Goal: Answer question/provide support: Share knowledge or assist other users

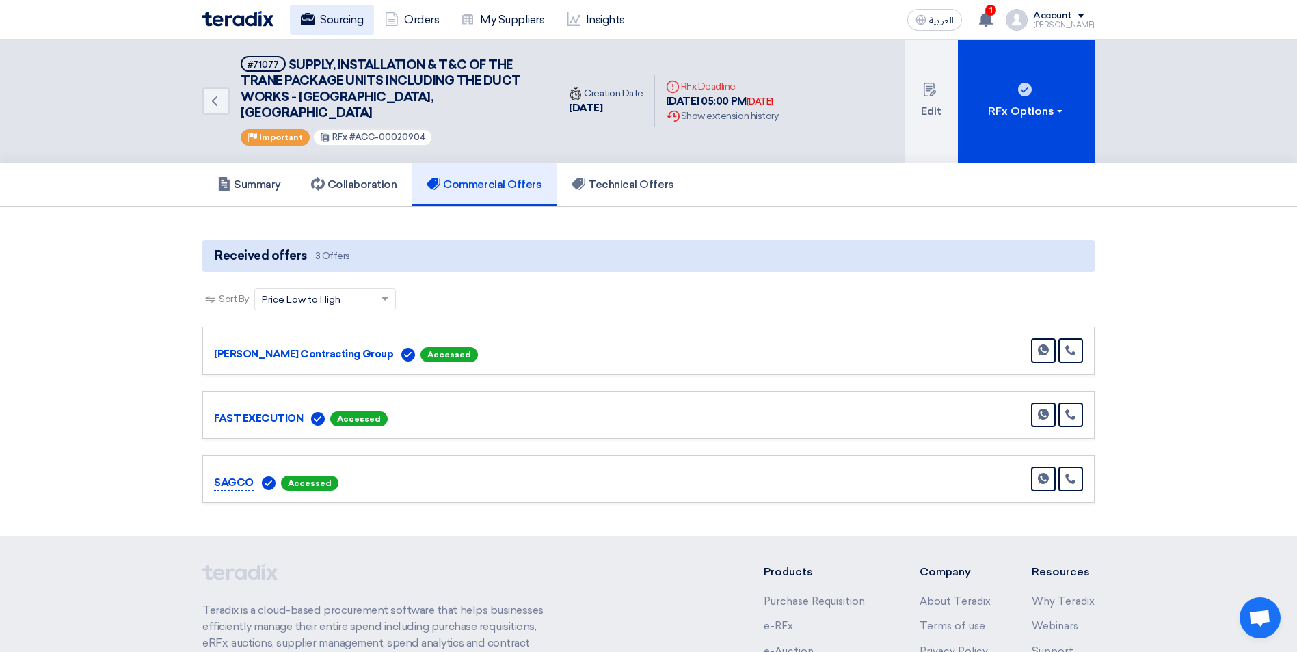
click at [358, 21] on link "Sourcing" at bounding box center [332, 20] width 84 height 30
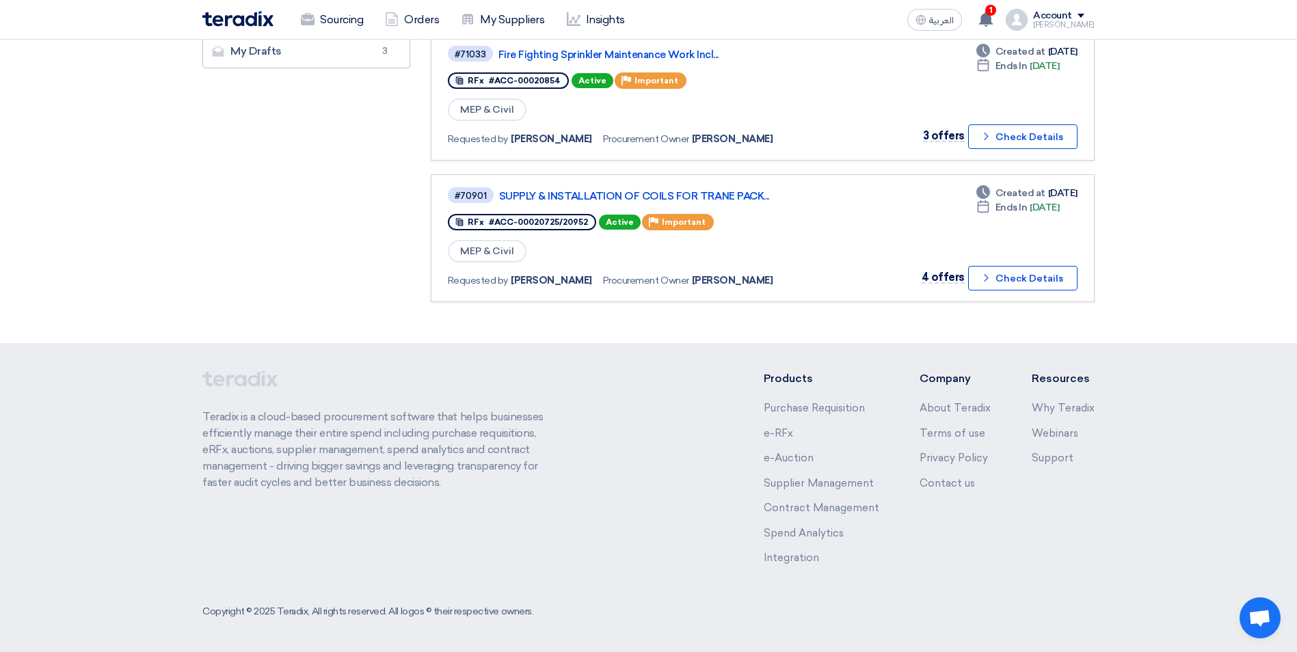
scroll to position [422, 0]
click at [1000, 15] on div "1 a new question for HVAC HEAT LOAD CALCULATION FOR THE OPERATIONAL MALL AND RE…" at bounding box center [986, 19] width 27 height 27
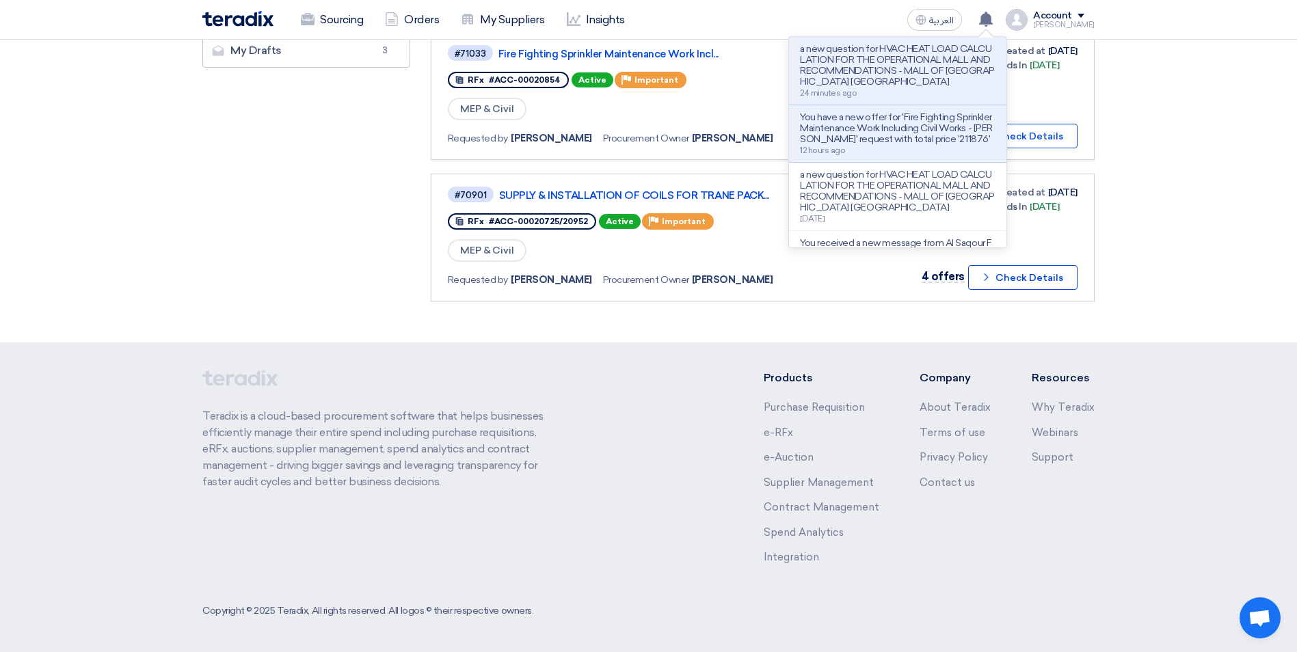
click at [883, 68] on p "a new question for HVAC HEAT LOAD CALCULATION FOR THE OPERATIONAL MALL AND RECO…" at bounding box center [898, 66] width 196 height 44
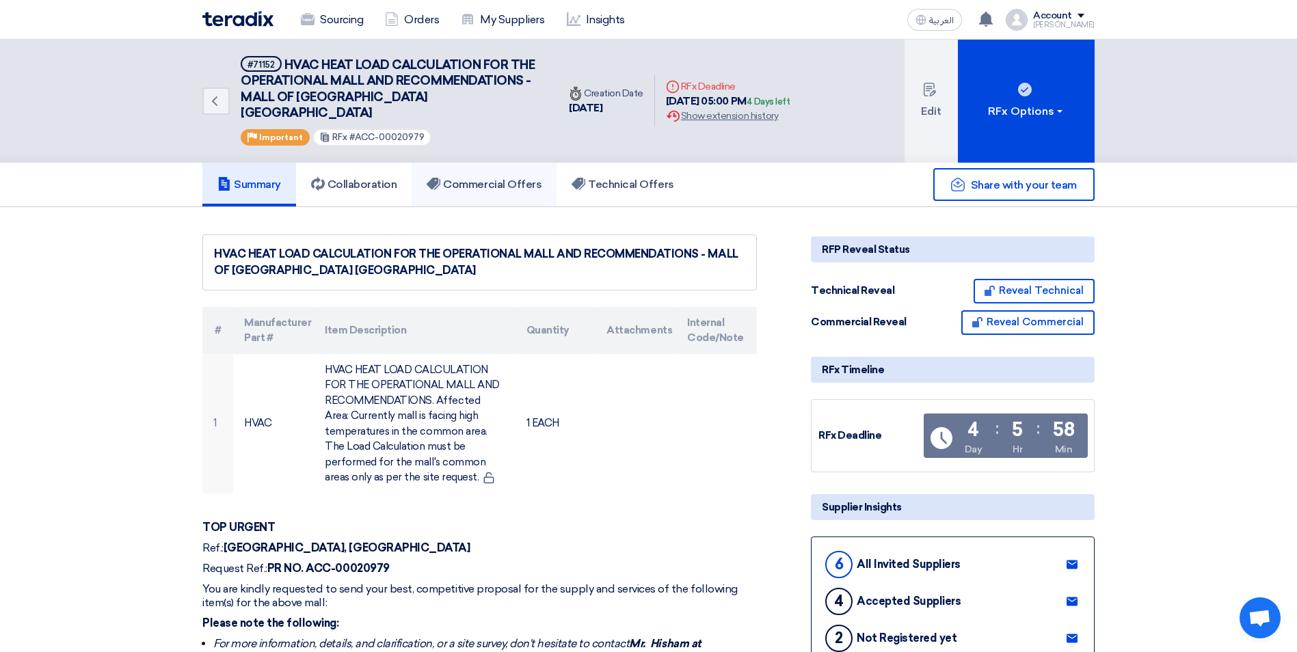
click at [515, 178] on h5 "Commercial Offers" at bounding box center [484, 185] width 115 height 14
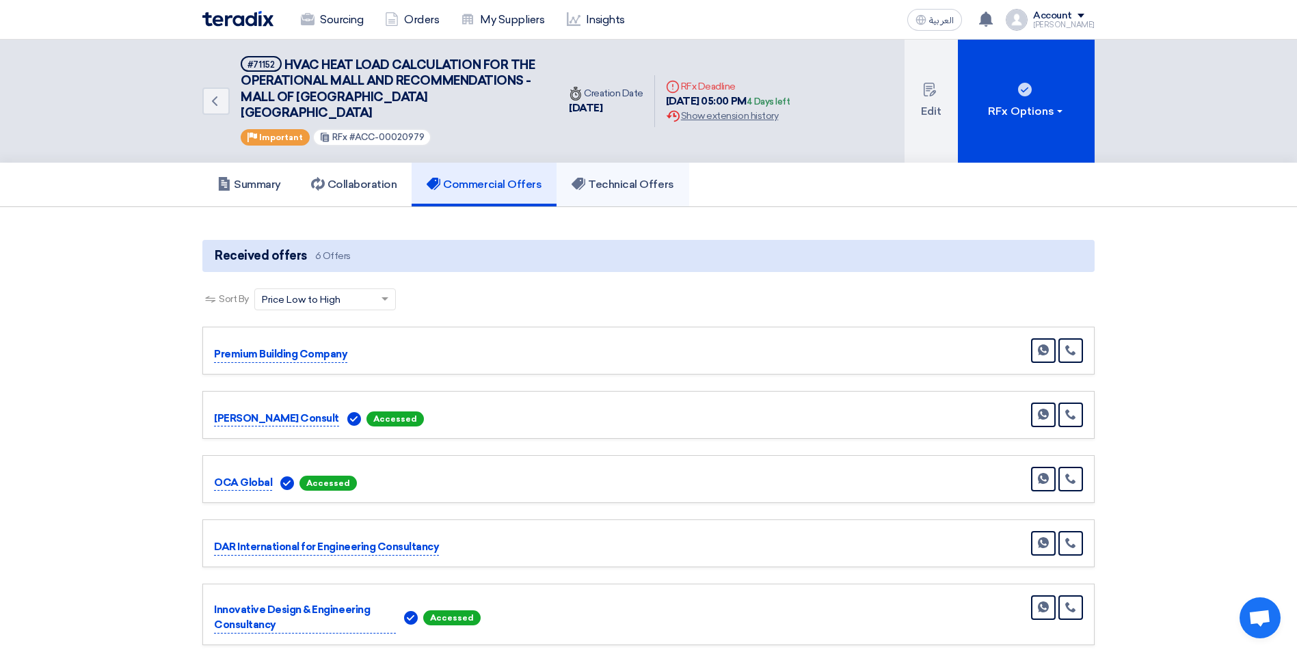
click at [644, 178] on h5 "Technical Offers" at bounding box center [622, 185] width 102 height 14
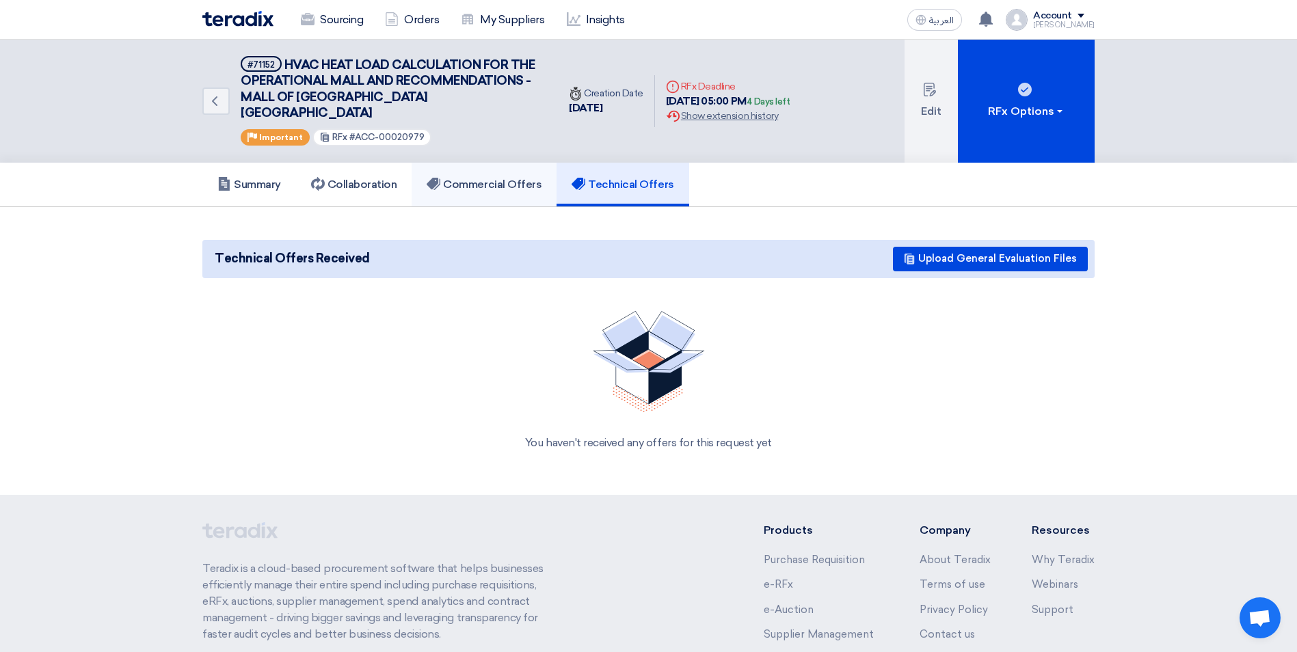
click at [475, 178] on h5 "Commercial Offers" at bounding box center [484, 185] width 115 height 14
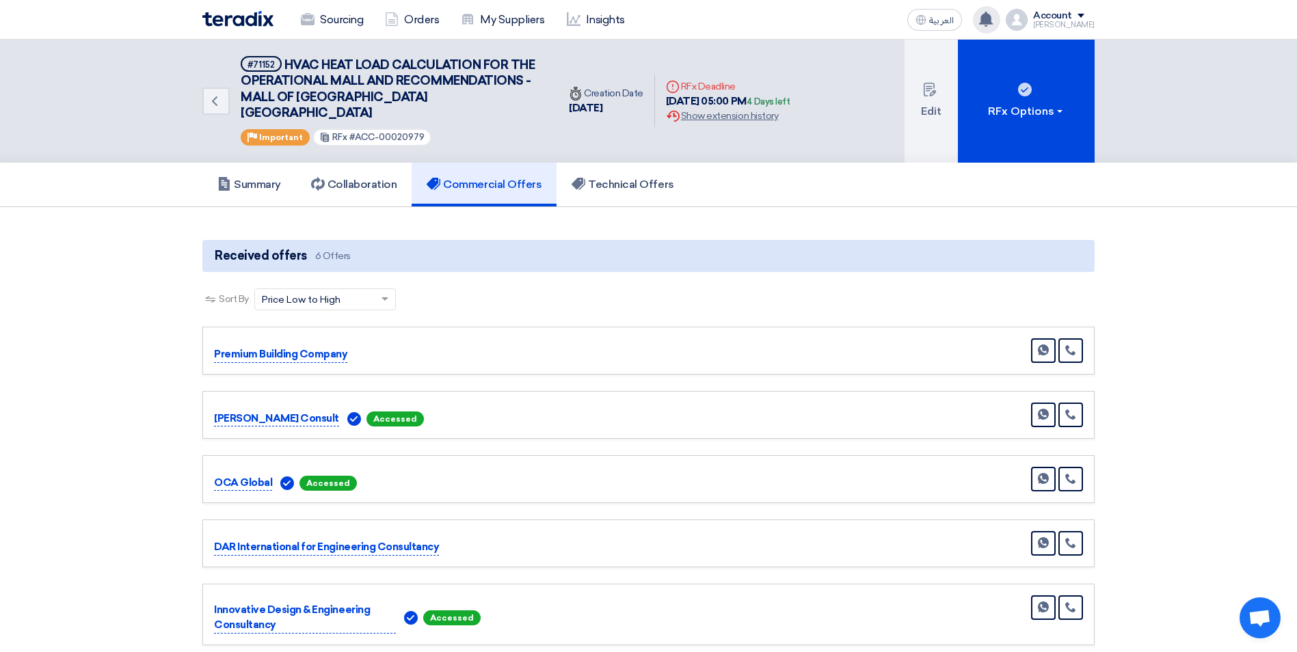
click at [991, 25] on icon at bounding box center [985, 19] width 15 height 15
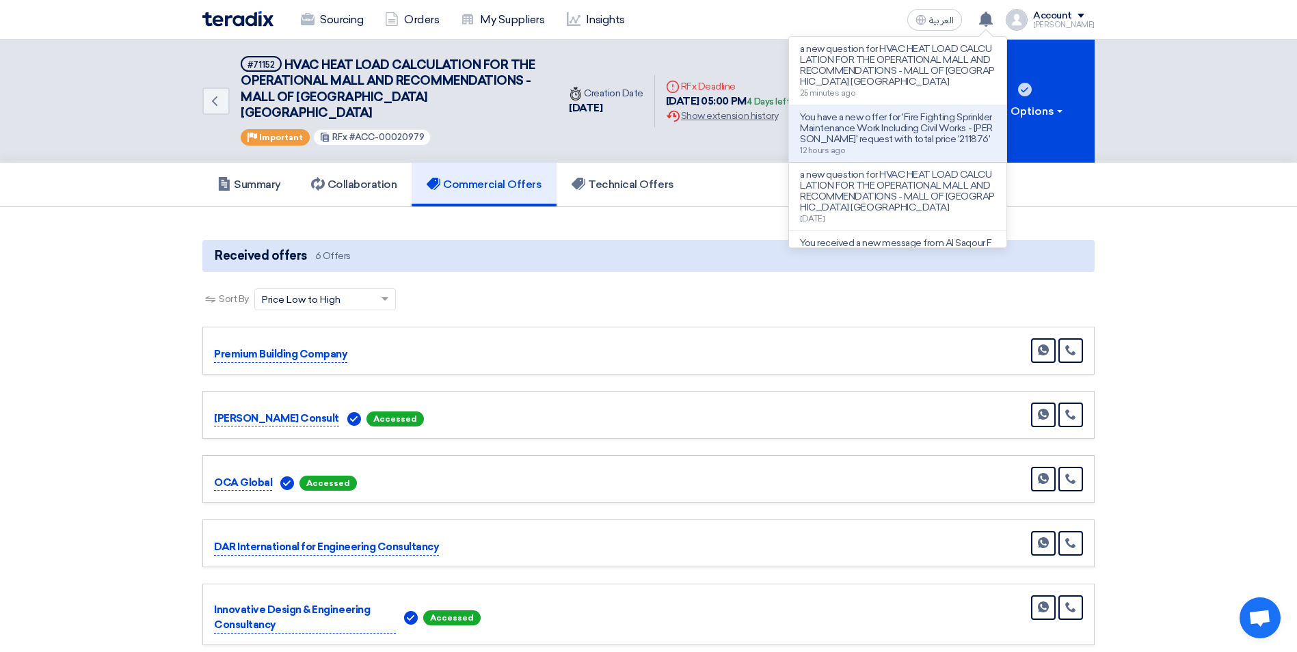
click at [1179, 224] on section "Received offers 6 Offers Sort By Sort by × Price Low to High × Send Message" at bounding box center [648, 475] width 1297 height 536
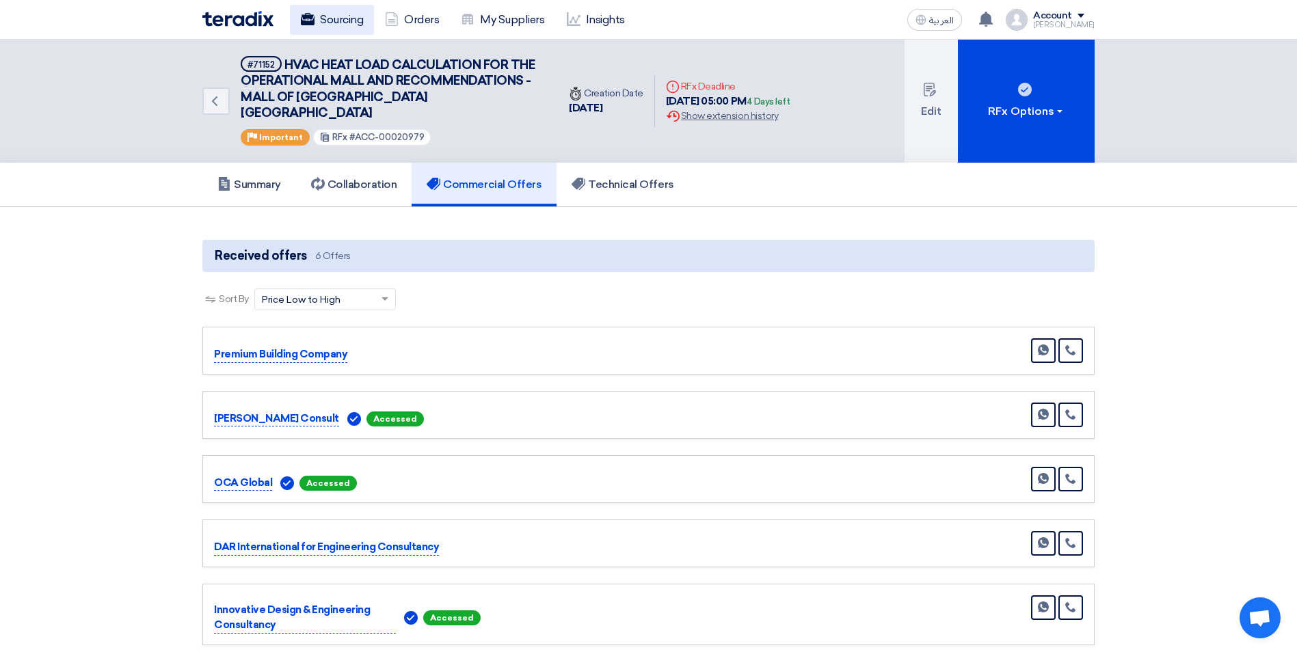
click at [340, 29] on link "Sourcing" at bounding box center [332, 20] width 84 height 30
